Goal: Transaction & Acquisition: Purchase product/service

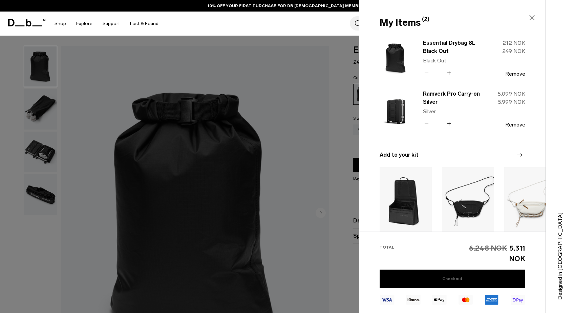
click at [441, 274] on link "Checkout" at bounding box center [453, 278] width 146 height 18
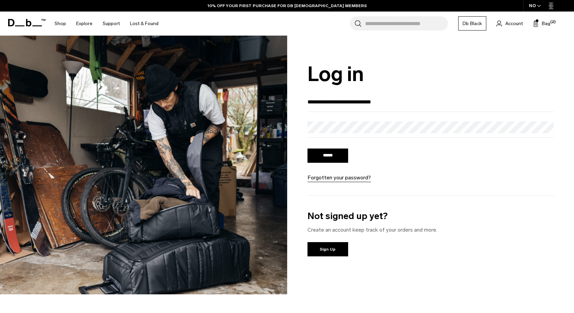
click at [329, 156] on input "******" at bounding box center [328, 155] width 41 height 14
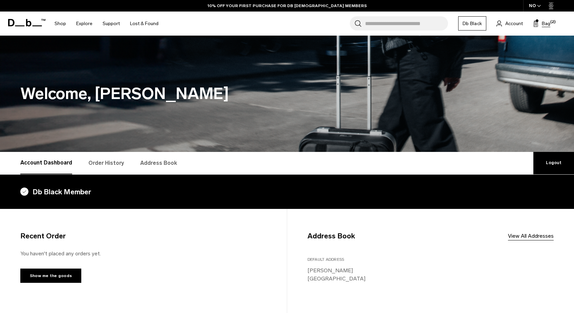
click at [545, 23] on span "Bag" at bounding box center [546, 23] width 8 height 7
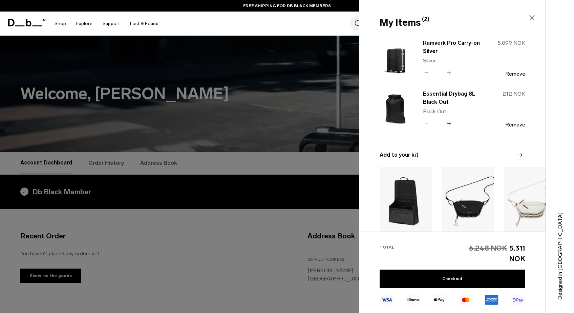
scroll to position [48, 0]
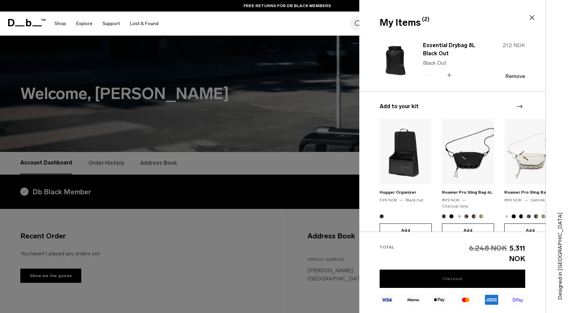
click at [451, 278] on link "Checkout" at bounding box center [453, 278] width 146 height 18
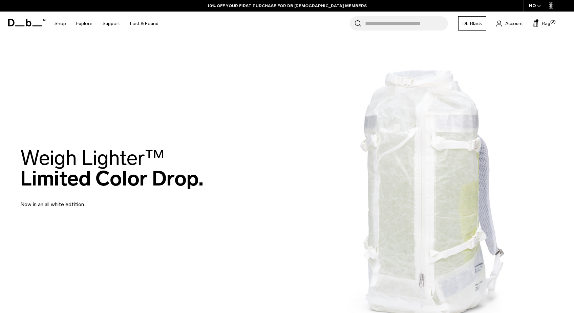
click at [515, 24] on span "Account" at bounding box center [515, 23] width 18 height 7
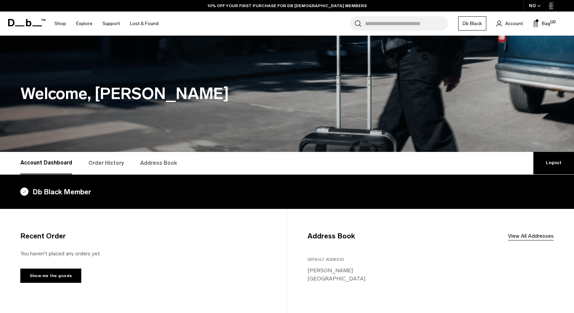
click at [553, 161] on link "Logout" at bounding box center [554, 163] width 41 height 22
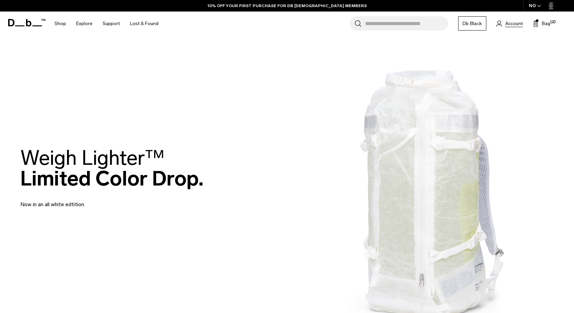
click at [516, 24] on span "Account" at bounding box center [515, 23] width 18 height 7
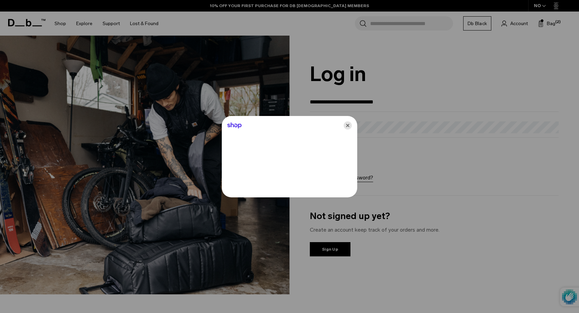
click at [347, 125] on icon "Close" at bounding box center [348, 125] width 8 height 8
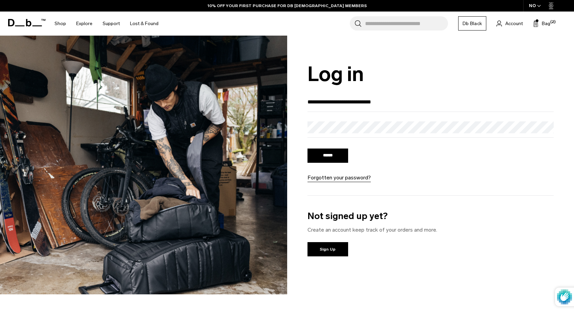
click at [329, 156] on input "******" at bounding box center [328, 155] width 41 height 14
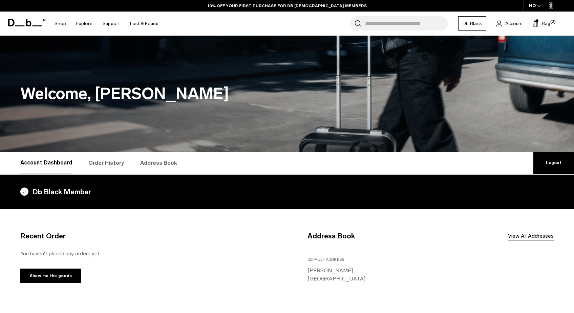
click at [547, 25] on span "Bag" at bounding box center [546, 23] width 8 height 7
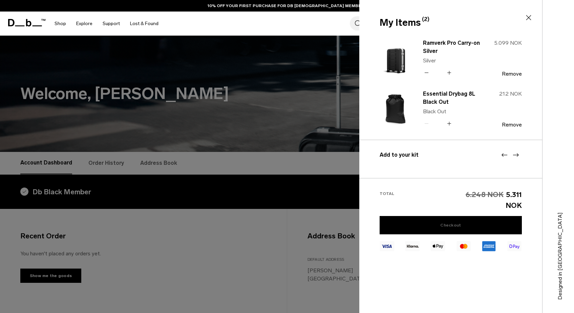
click at [452, 225] on link "Checkout" at bounding box center [451, 225] width 142 height 18
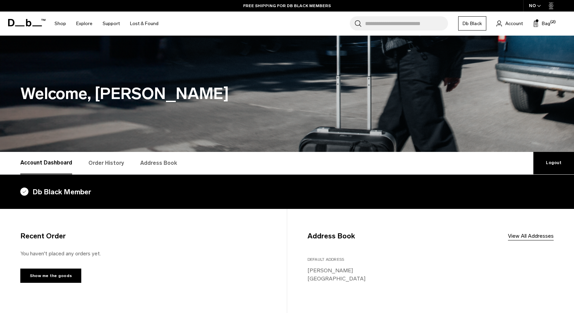
click at [104, 164] on link "Order History" at bounding box center [106, 163] width 36 height 22
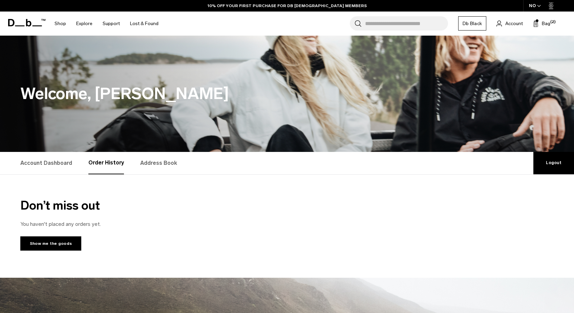
click at [468, 23] on link "Db Black" at bounding box center [472, 23] width 28 height 14
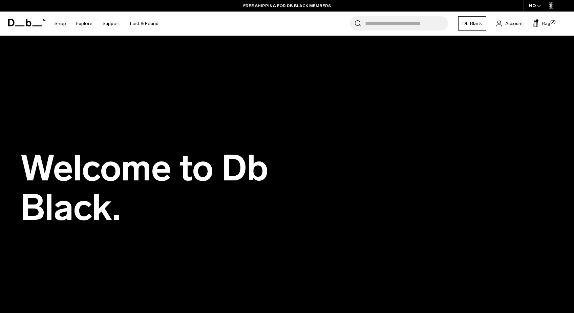
click at [511, 25] on span "Account" at bounding box center [515, 23] width 18 height 7
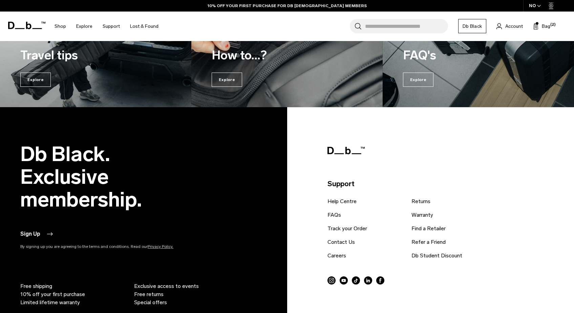
scroll to position [661, 0]
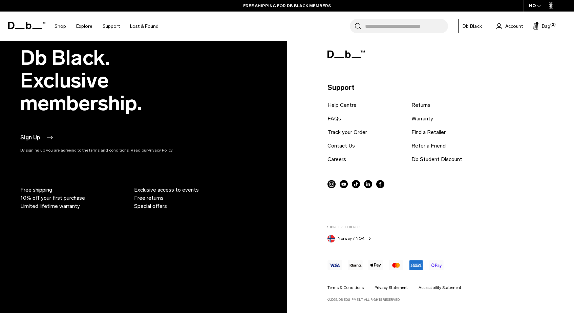
click at [356, 267] on rect at bounding box center [355, 265] width 15 height 10
click at [356, 259] on div at bounding box center [439, 268] width 222 height 30
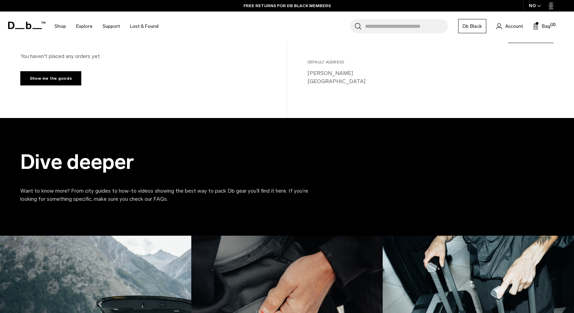
scroll to position [0, 0]
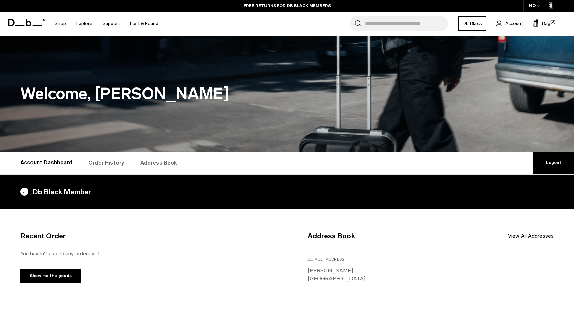
click at [546, 25] on span "Bag" at bounding box center [546, 23] width 8 height 7
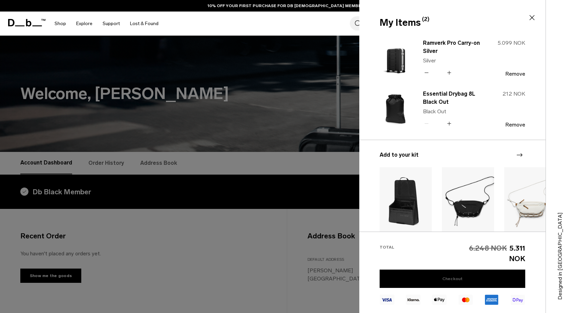
click at [453, 280] on link "Checkout" at bounding box center [453, 278] width 146 height 18
